Goal: Information Seeking & Learning: Learn about a topic

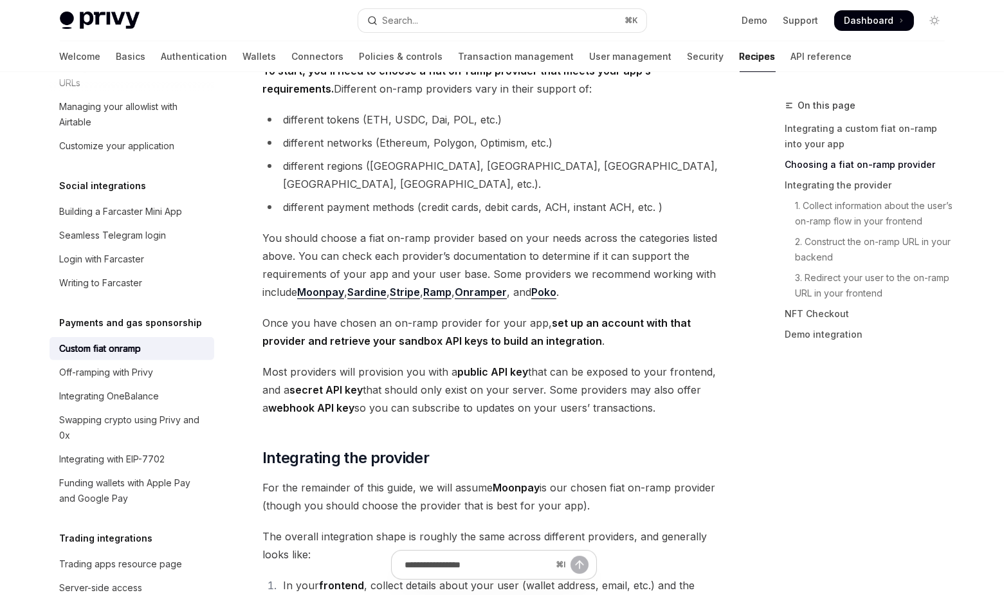
scroll to position [485, 0]
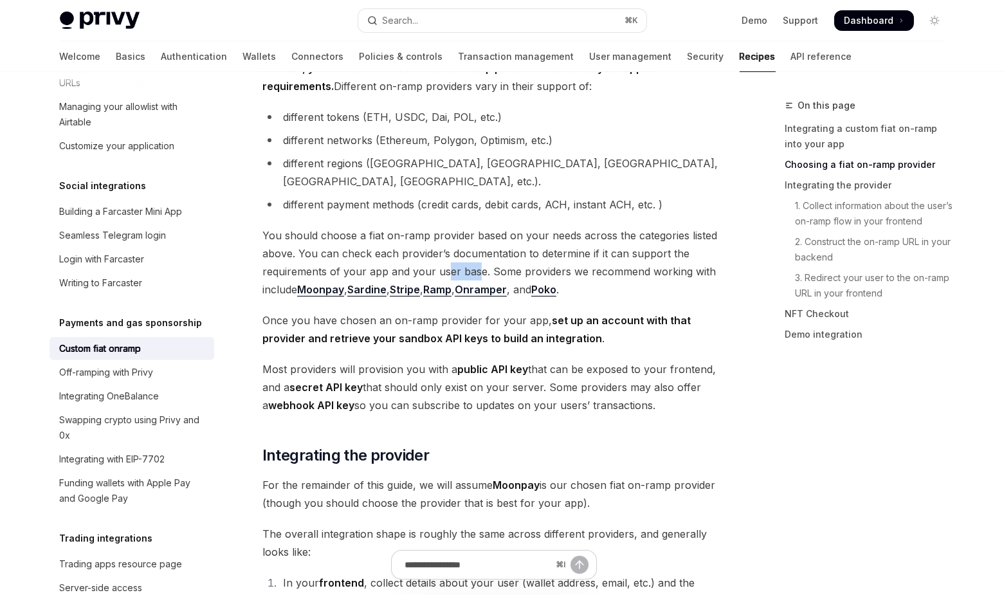
drag, startPoint x: 446, startPoint y: 248, endPoint x: 474, endPoint y: 248, distance: 28.9
click at [474, 248] on span "You should choose a fiat on-ramp provider based on your needs across the catego…" at bounding box center [494, 262] width 464 height 72
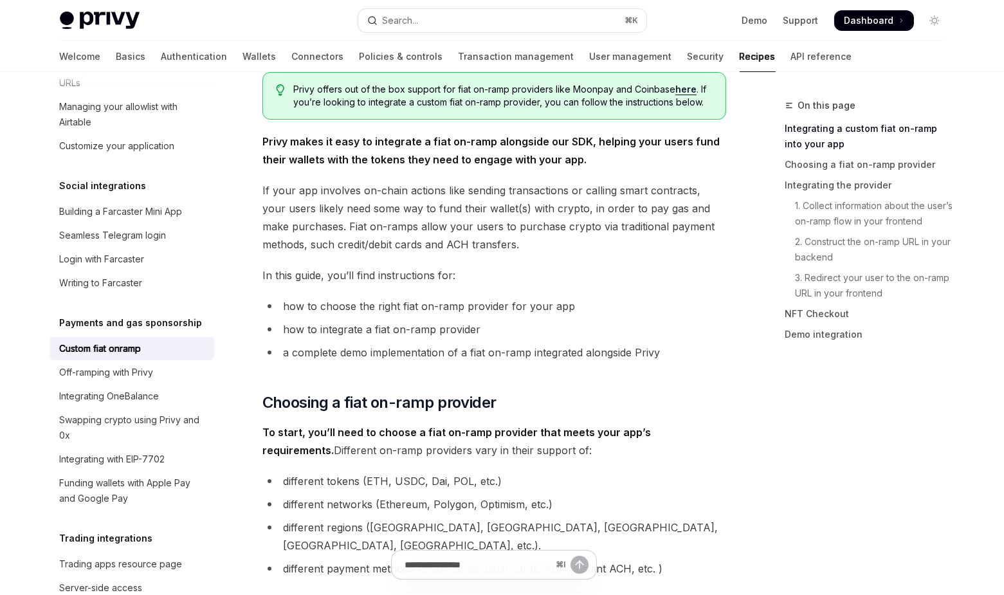
scroll to position [0, 0]
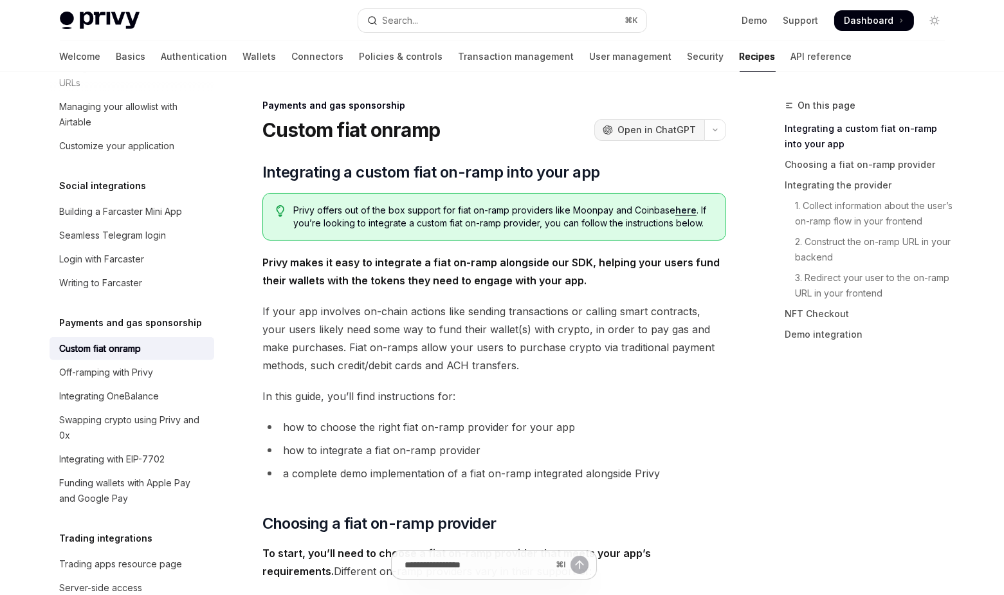
click at [640, 127] on span "Open in ChatGPT" at bounding box center [657, 129] width 78 height 13
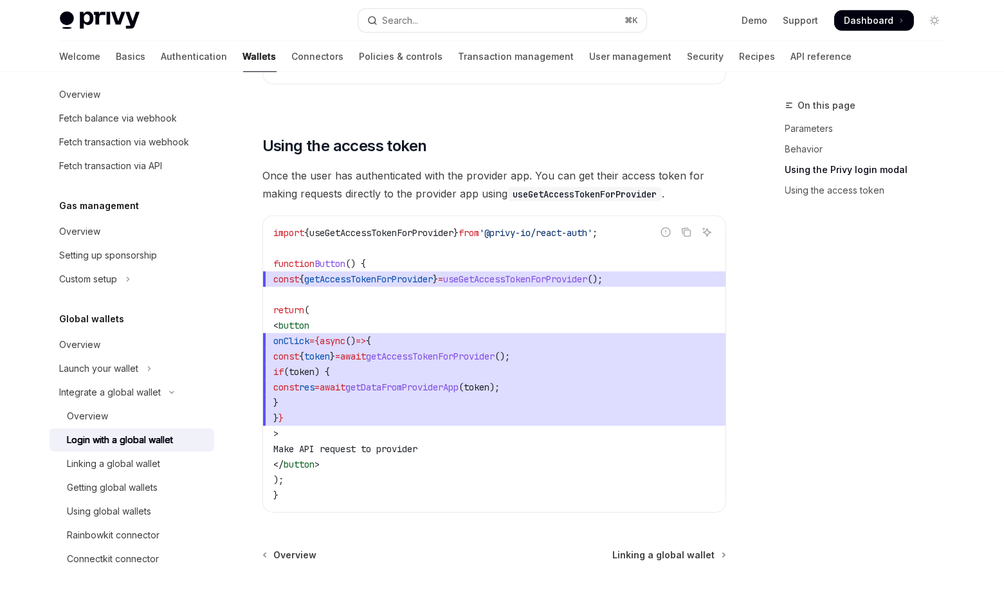
scroll to position [1294, 0]
